Goal: Information Seeking & Learning: Check status

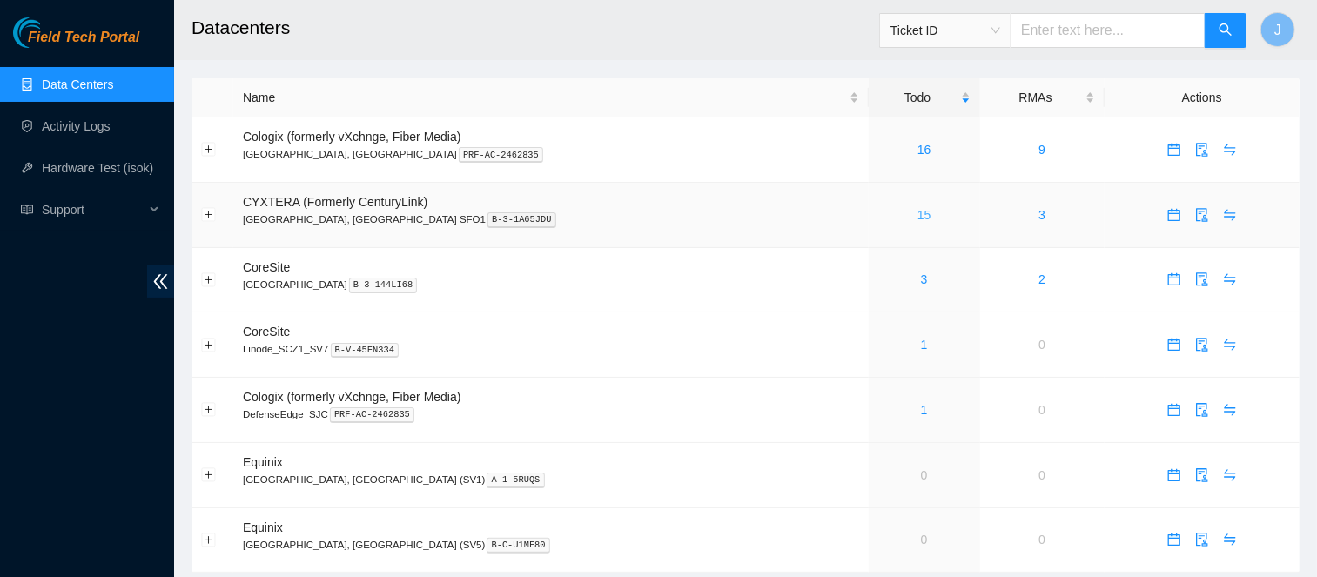
click at [917, 218] on link "15" at bounding box center [924, 215] width 14 height 14
click at [917, 215] on link "17" at bounding box center [924, 215] width 14 height 14
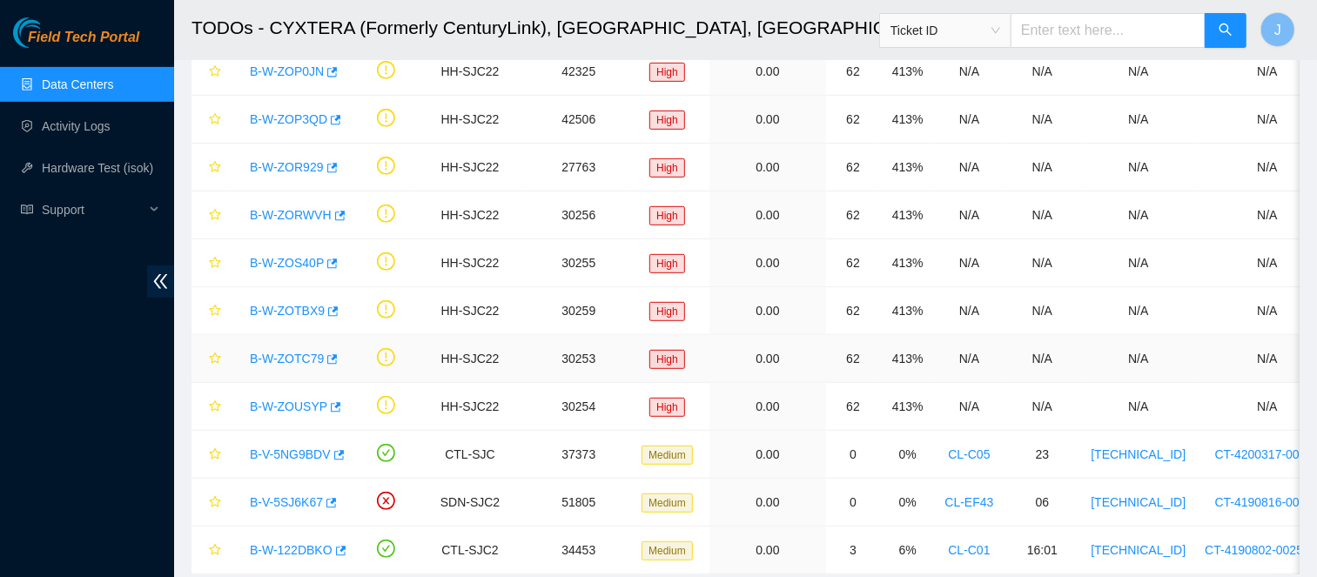
scroll to position [420, 0]
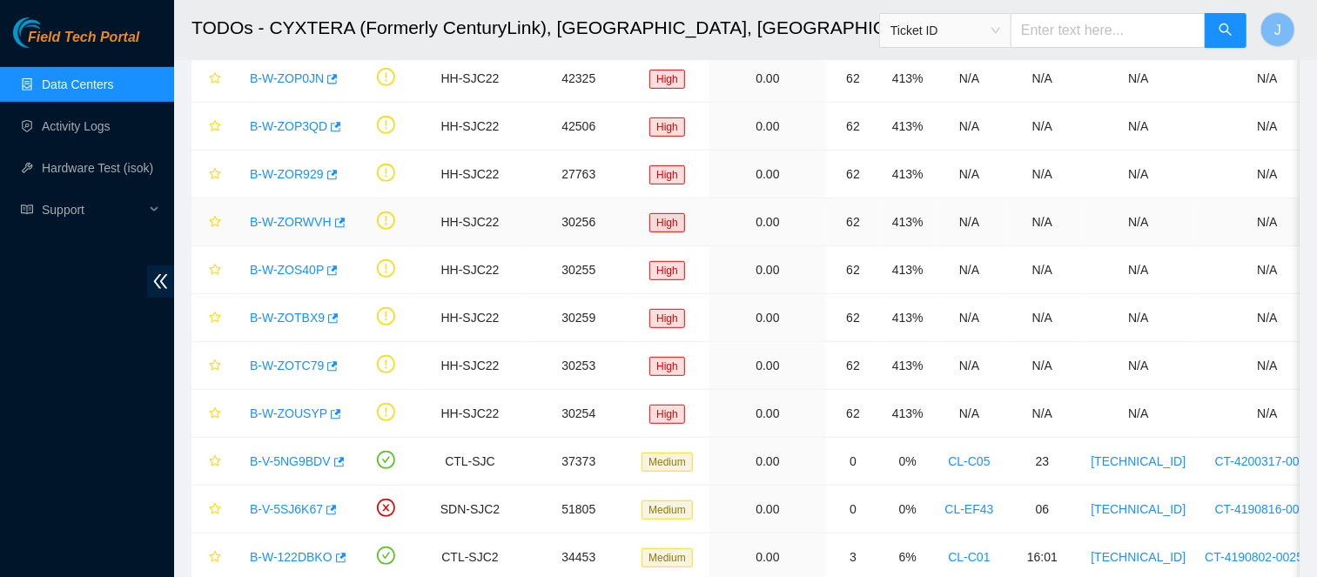
click at [290, 218] on link "B-W-ZORWVH" at bounding box center [291, 222] width 82 height 14
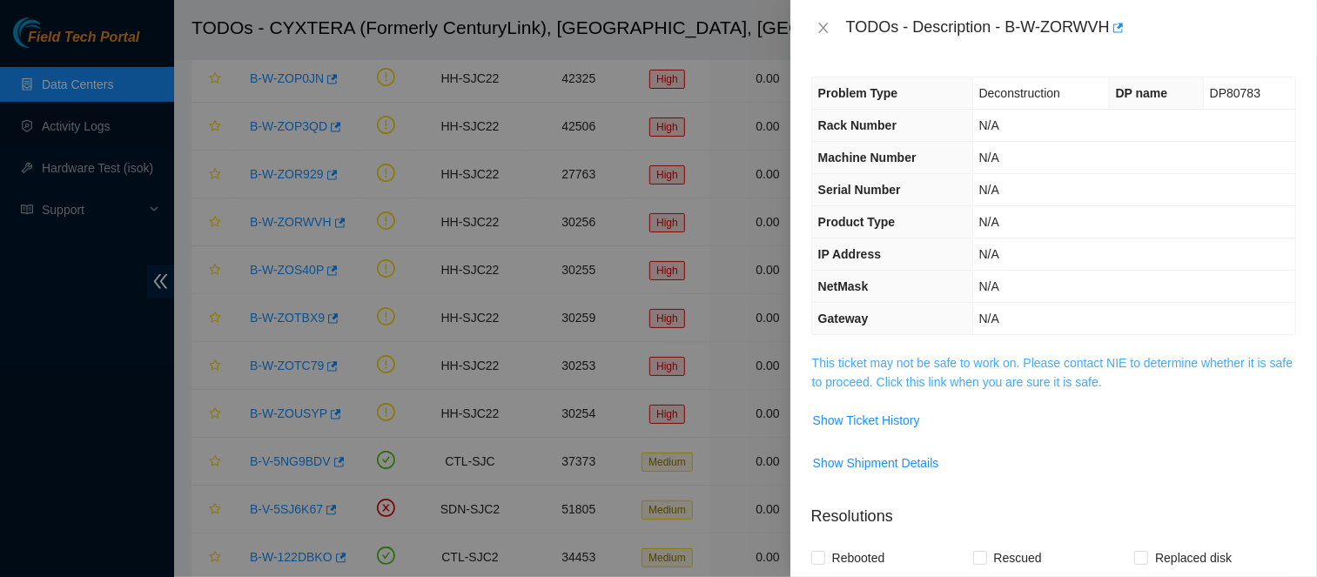
click at [834, 356] on link "This ticket may not be safe to work on. Please contact NIE to determine whether…" at bounding box center [1052, 372] width 480 height 33
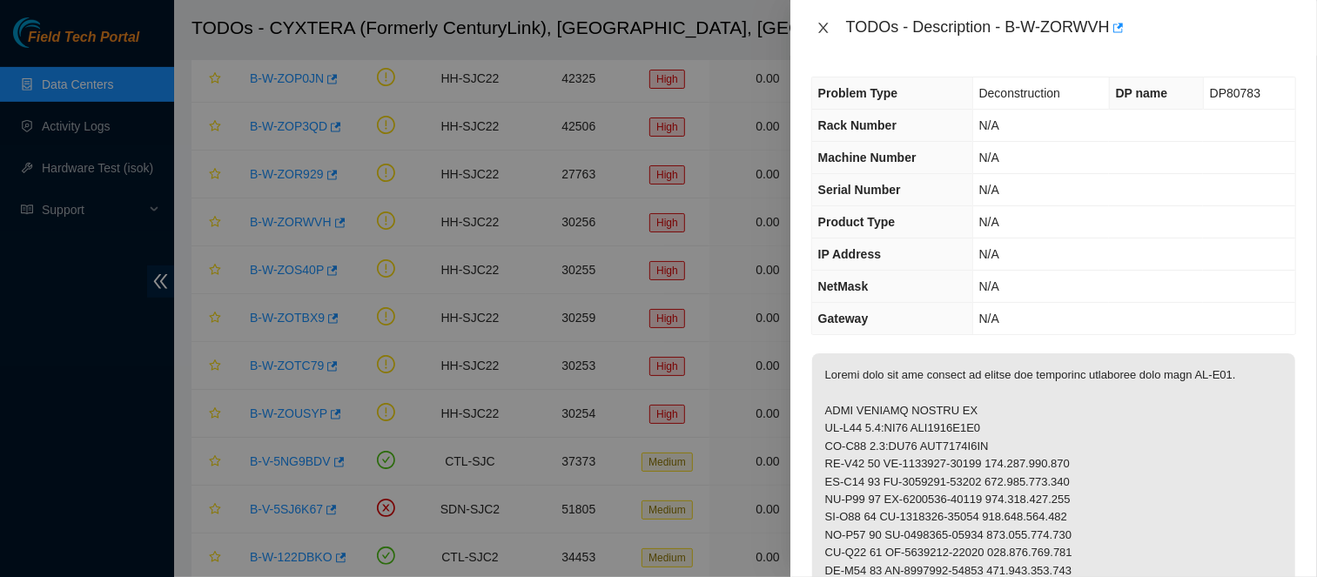
click at [828, 26] on icon "close" at bounding box center [823, 28] width 14 height 14
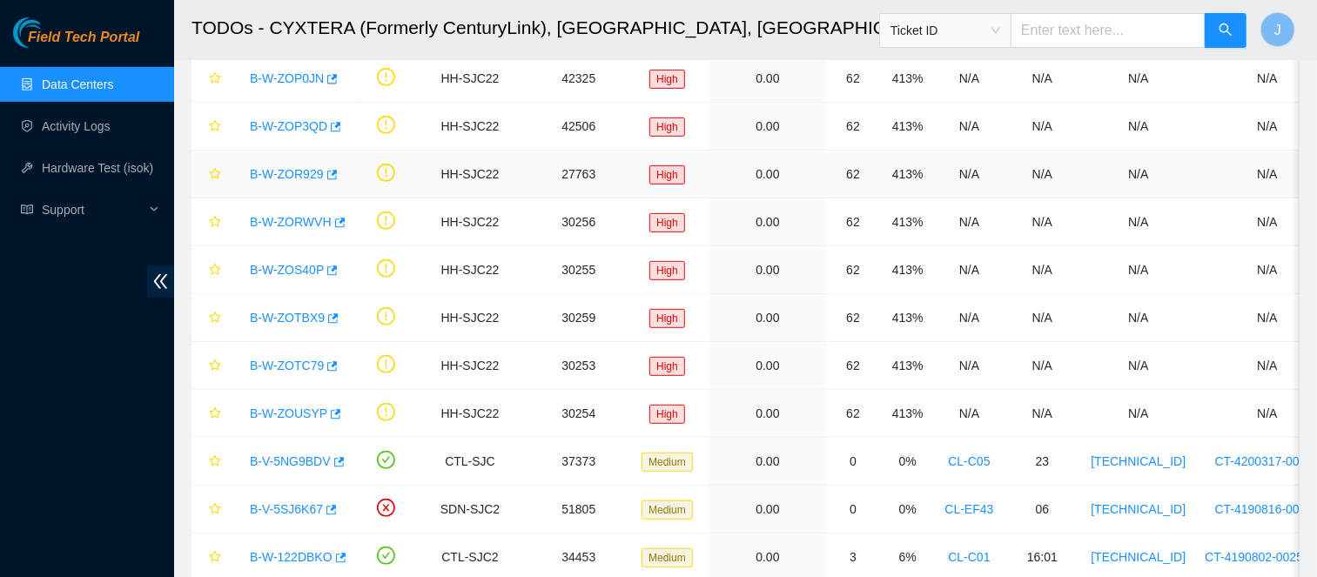
scroll to position [470, 0]
